Goal: Information Seeking & Learning: Learn about a topic

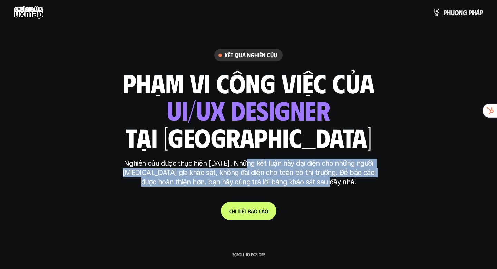
drag, startPoint x: 242, startPoint y: 163, endPoint x: 343, endPoint y: 179, distance: 102.1
click at [344, 179] on p "Nghiên cứu được thực hiện [DATE]. Những kết luận này đại diện cho những người […" at bounding box center [248, 172] width 259 height 28
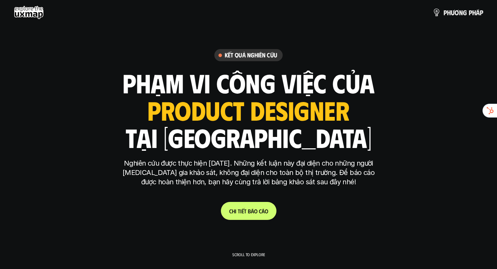
click at [257, 175] on p "Nghiên cứu được thực hiện [DATE]. Những kết luận này đại diện cho những người […" at bounding box center [248, 172] width 259 height 28
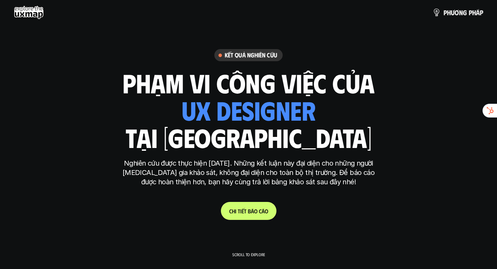
click at [248, 205] on link "C h i t i ế t b á o c á o" at bounding box center [249, 211] width 56 height 18
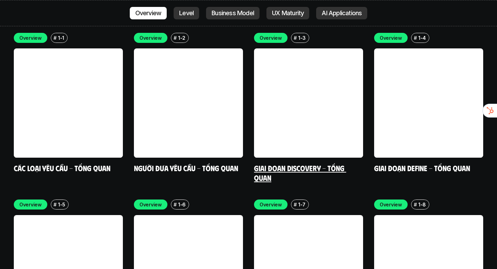
scroll to position [2161, 0]
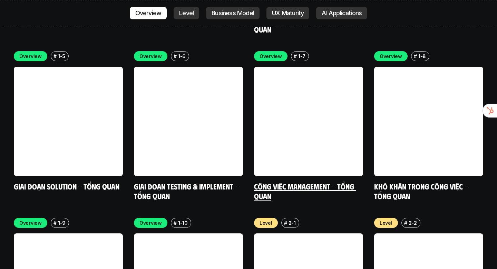
click at [273, 181] on link "Công việc Management - Tổng quan" at bounding box center [305, 190] width 102 height 19
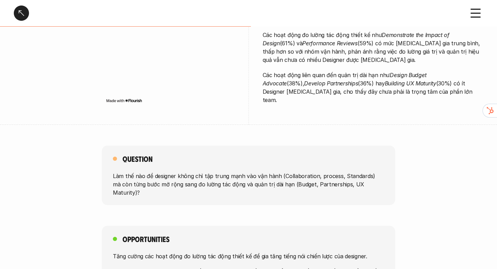
scroll to position [266, 0]
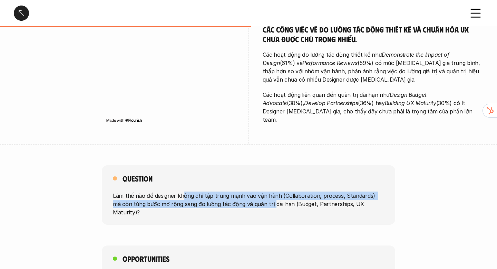
drag, startPoint x: 183, startPoint y: 181, endPoint x: 261, endPoint y: 190, distance: 78.6
click at [261, 191] on p "Làm thế nào để designer không chỉ tập trung mạnh vào vận hành (Collaboration, p…" at bounding box center [248, 203] width 271 height 25
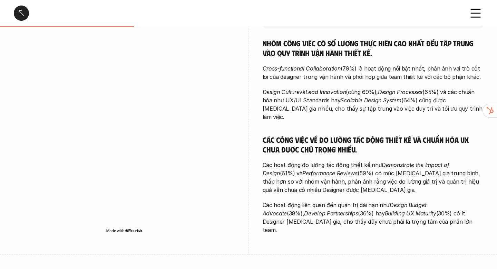
scroll to position [154, 0]
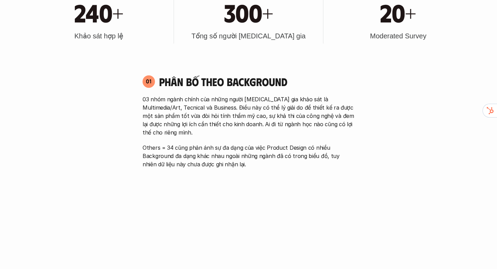
scroll to position [340, 0]
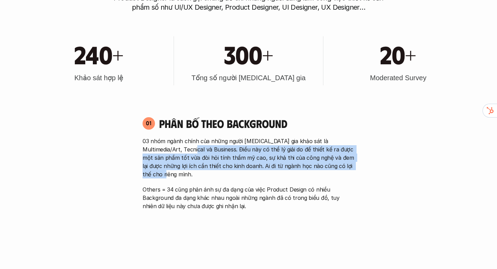
drag, startPoint x: 182, startPoint y: 146, endPoint x: 230, endPoint y: 170, distance: 53.9
click at [230, 170] on div "03 nhóm ngành chính của những người [MEDICAL_DATA] gia khảo sát là Multimedia/A…" at bounding box center [249, 173] width 212 height 73
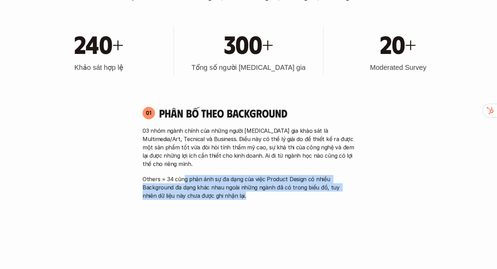
drag, startPoint x: 184, startPoint y: 171, endPoint x: 247, endPoint y: 199, distance: 68.2
click at [247, 199] on div "01 Phân bố theo background 03 nhóm ngành chính của những người [MEDICAL_DATA] g…" at bounding box center [248, 227] width 224 height 257
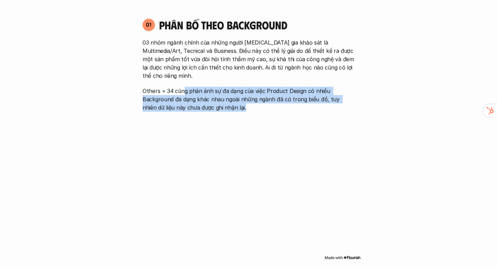
scroll to position [436, 0]
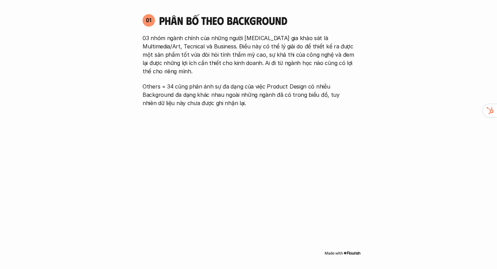
click at [220, 84] on p "Others = 34 cũng phản ánh sự đa dạng của việc Product Design có nhiều Backgroun…" at bounding box center [249, 94] width 212 height 25
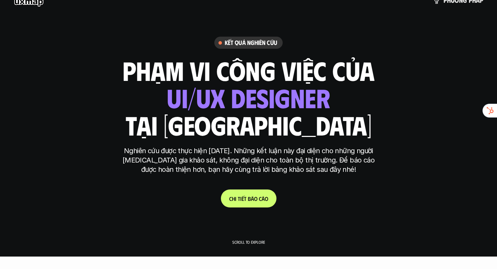
scroll to position [0, 0]
